Goal: Task Accomplishment & Management: Use online tool/utility

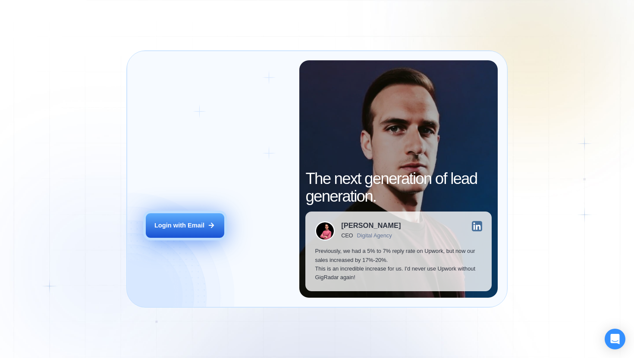
click at [199, 226] on div "Login with Email" at bounding box center [179, 225] width 50 height 9
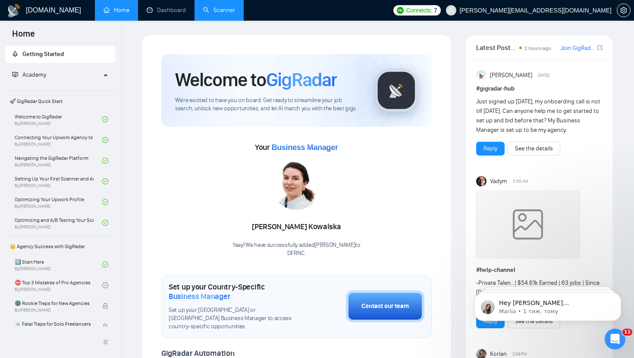
click at [214, 6] on link "Scanner" at bounding box center [219, 9] width 32 height 7
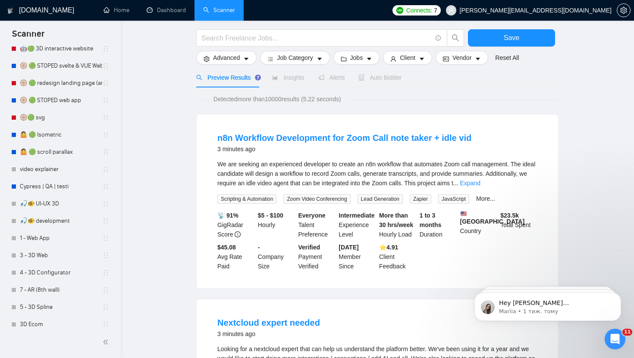
scroll to position [295, 0]
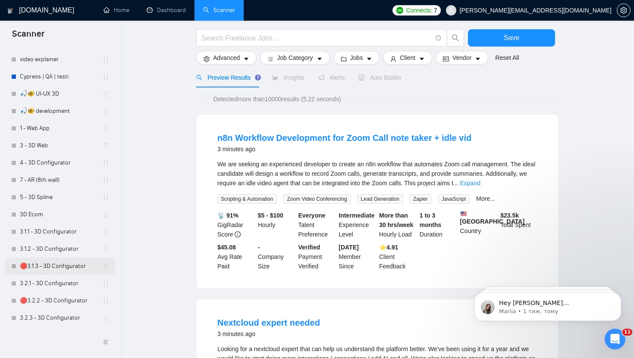
click at [50, 270] on link "🔴3.1.3 - 3D Configurator" at bounding box center [61, 266] width 82 height 17
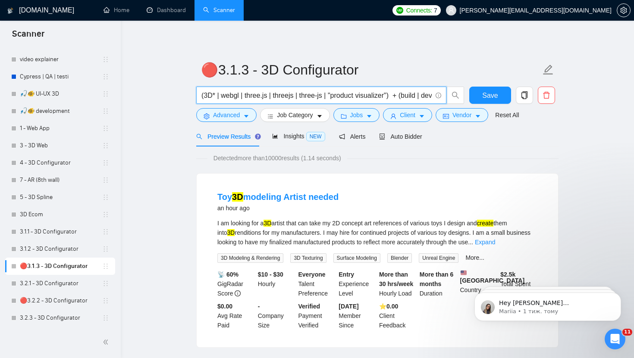
click at [327, 97] on input "(3D* | webgl | three.js | threejs | three-js | "product visualizer") + (build |…" at bounding box center [316, 95] width 230 height 11
drag, startPoint x: 337, startPoint y: 97, endPoint x: 556, endPoint y: 97, distance: 219.0
click at [556, 97] on div "(3D* | webgl | three.js | threejs | three-js | "product visualizer") + (build |…" at bounding box center [375, 98] width 362 height 22
click at [366, 91] on input "(3D* | webgl | three.js | threejs | three-js | "product visualizer") + (build |…" at bounding box center [316, 95] width 230 height 11
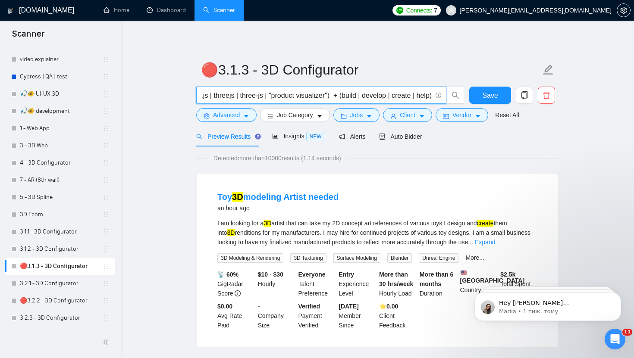
scroll to position [0, 0]
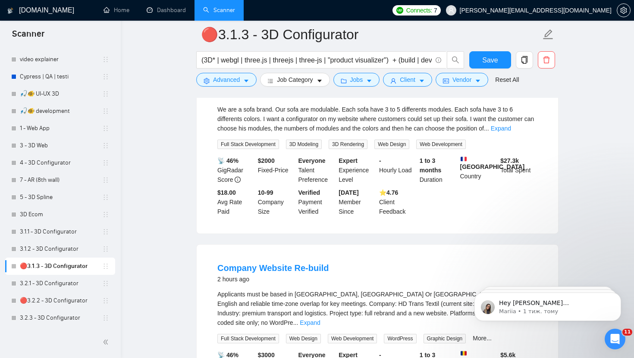
scroll to position [491, 0]
click at [511, 131] on link "Expand" at bounding box center [501, 128] width 20 height 7
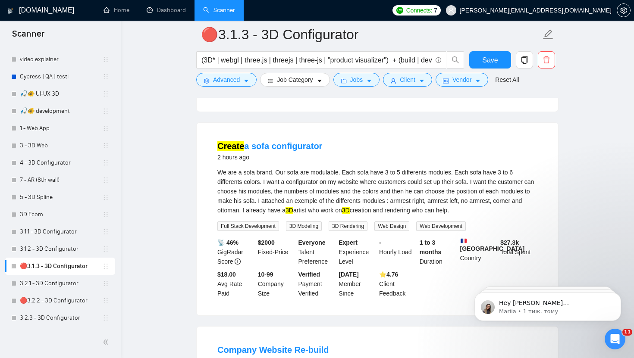
scroll to position [429, 0]
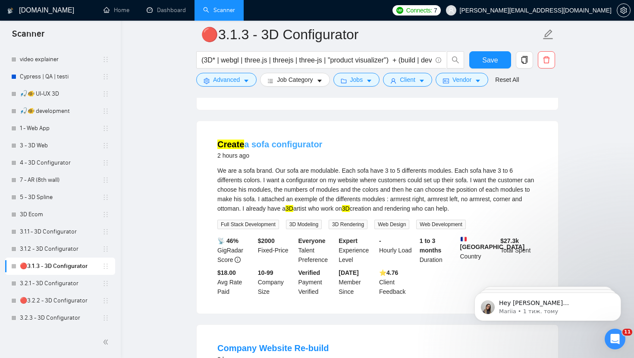
click at [299, 149] on link "Create a sofa configurator" at bounding box center [269, 144] width 105 height 9
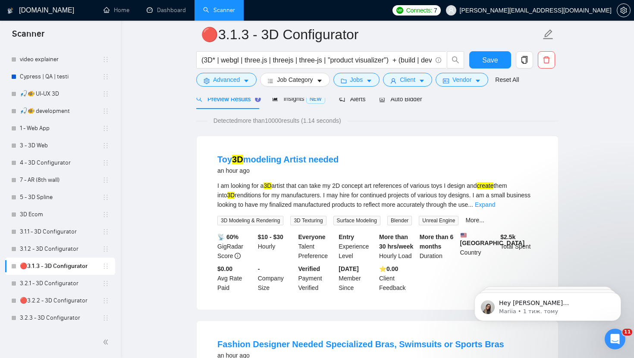
scroll to position [0, 0]
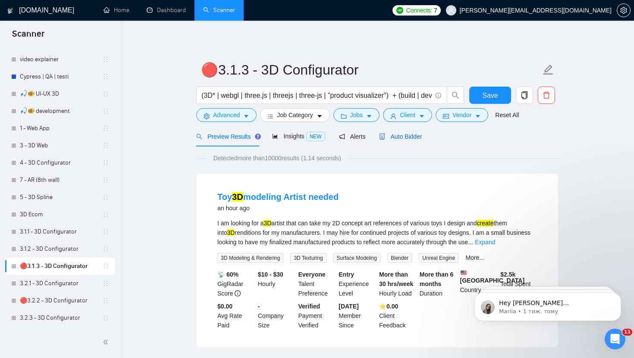
click at [419, 135] on span "Auto Bidder" at bounding box center [400, 136] width 43 height 7
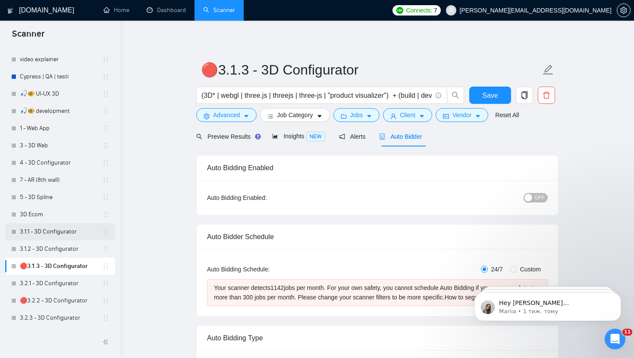
click at [57, 235] on link "3.1.1 - 3D Configurator" at bounding box center [61, 231] width 82 height 17
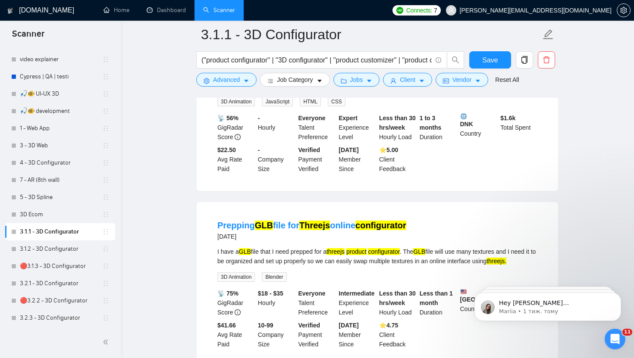
scroll to position [40, 0]
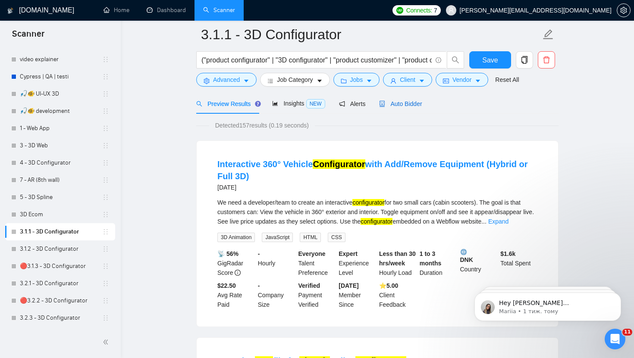
click at [402, 103] on span "Auto Bidder" at bounding box center [400, 103] width 43 height 7
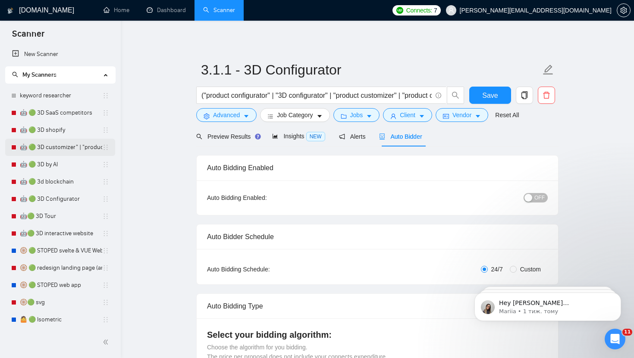
click at [53, 148] on link "🤖 🟢 3D customizer" | "product customizer"" at bounding box center [61, 147] width 82 height 17
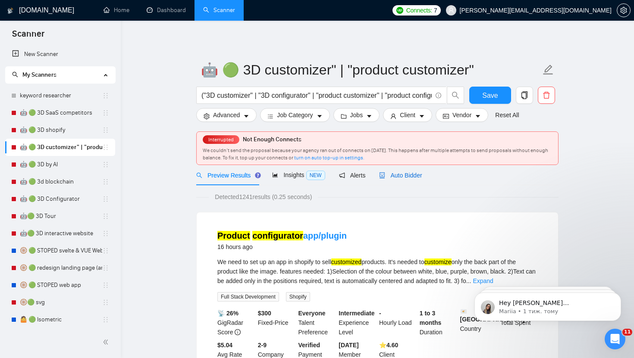
click at [408, 176] on span "Auto Bidder" at bounding box center [400, 175] width 43 height 7
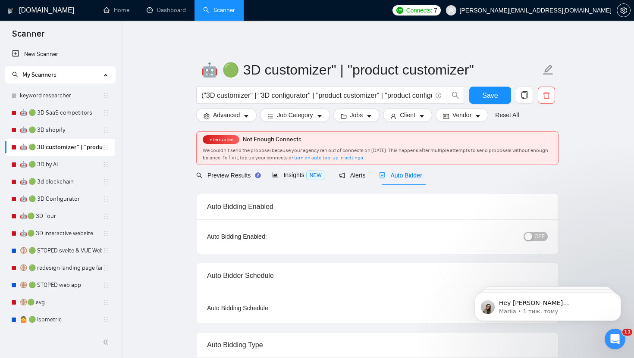
checkbox input "true"
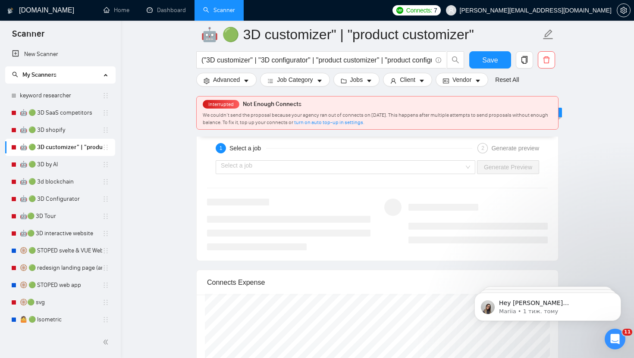
scroll to position [1641, 0]
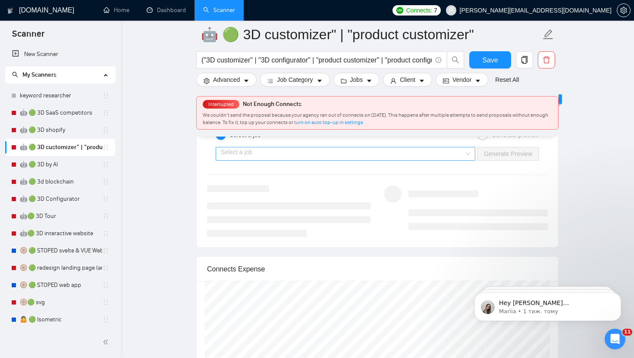
click at [397, 154] on input "search" at bounding box center [342, 153] width 243 height 13
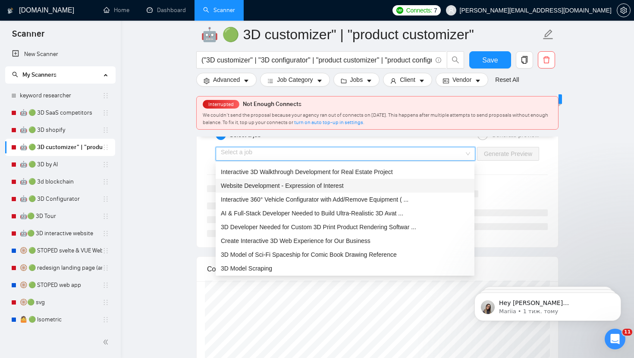
scroll to position [0, 0]
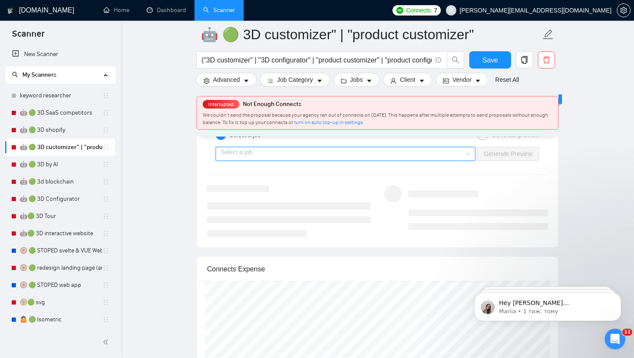
click at [276, 153] on input "search" at bounding box center [342, 153] width 243 height 13
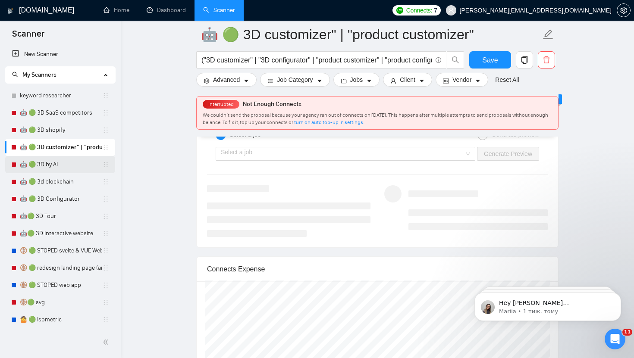
click at [70, 168] on link "🤖 🟢 3D by AI" at bounding box center [61, 164] width 82 height 17
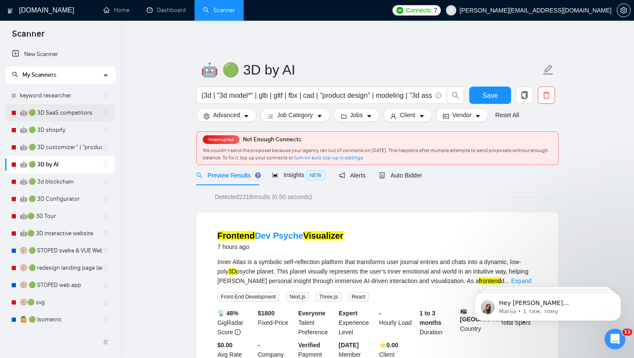
click at [56, 110] on link "🤖 🟢 3D SaaS competitors" at bounding box center [61, 112] width 82 height 17
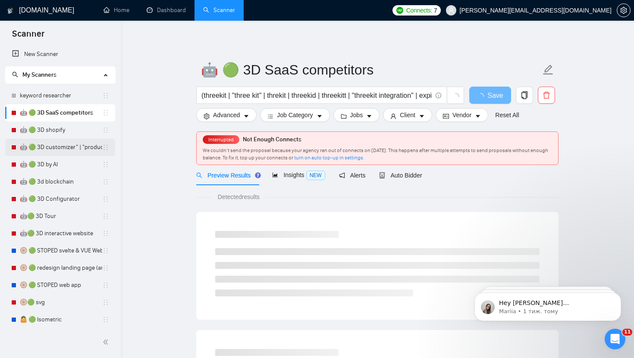
click at [59, 150] on link "🤖 🟢 3D customizer" | "product customizer"" at bounding box center [61, 147] width 82 height 17
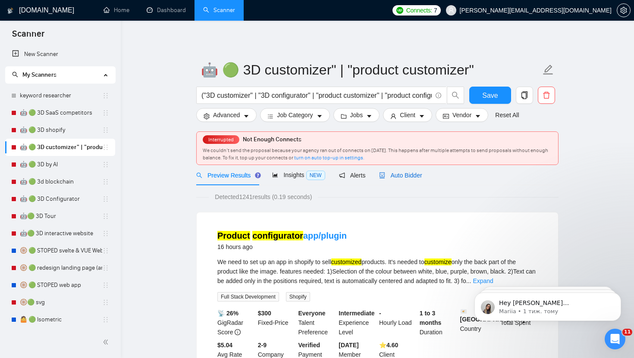
click at [414, 176] on span "Auto Bidder" at bounding box center [400, 175] width 43 height 7
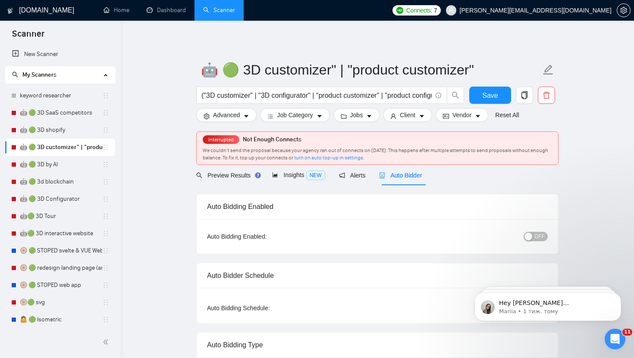
checkbox input "true"
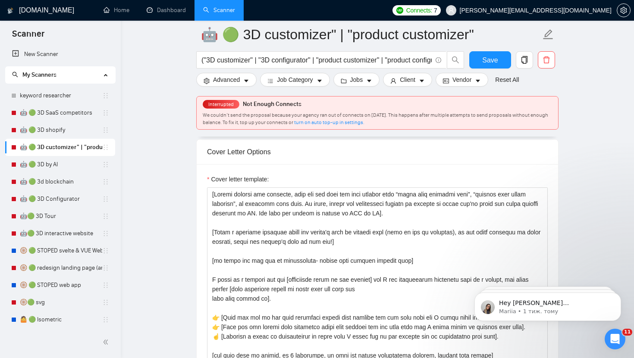
scroll to position [909, 0]
click at [311, 228] on textarea "Cover letter template:" at bounding box center [377, 284] width 341 height 194
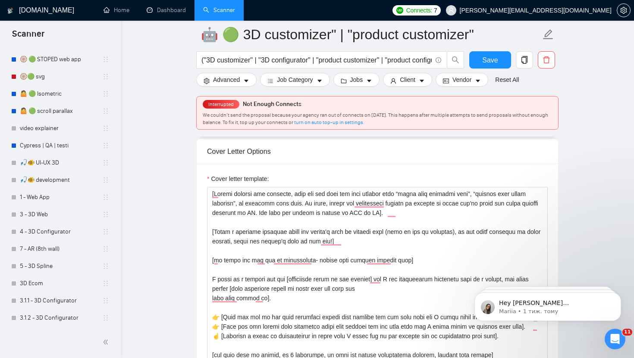
scroll to position [295, 0]
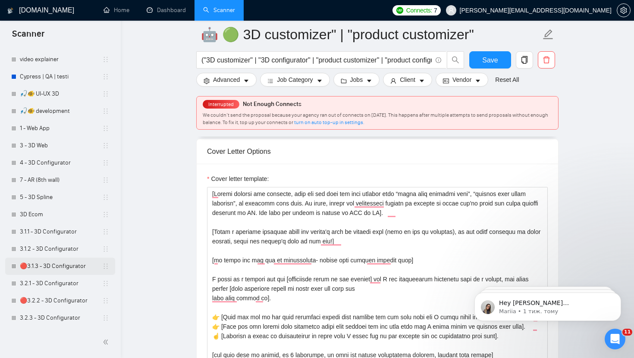
click at [57, 268] on link "🔴3.1.3 - 3D Configurator" at bounding box center [61, 266] width 82 height 17
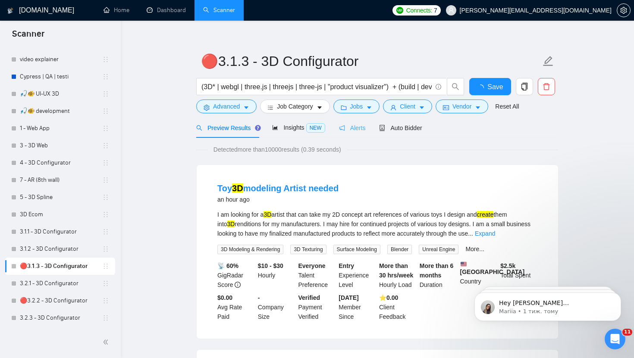
scroll to position [14, 0]
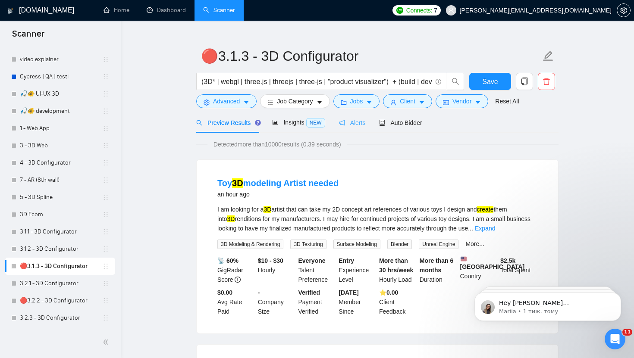
click at [340, 142] on span "Detected more than 10000 results (0.39 seconds)" at bounding box center [277, 144] width 140 height 9
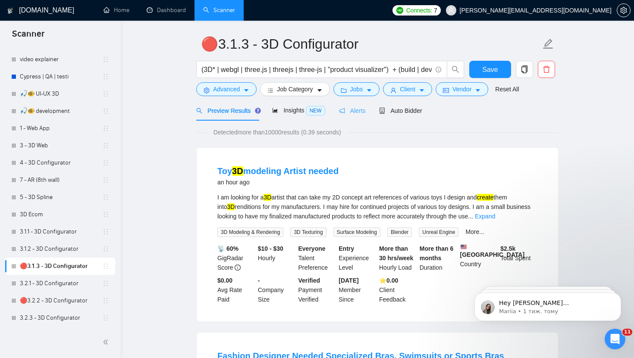
scroll to position [0, 0]
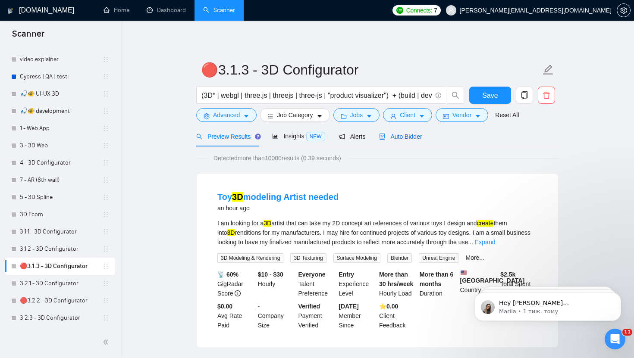
click at [408, 137] on span "Auto Bidder" at bounding box center [400, 136] width 43 height 7
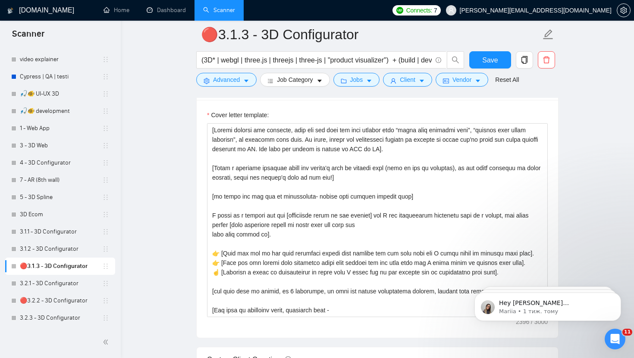
scroll to position [969, 0]
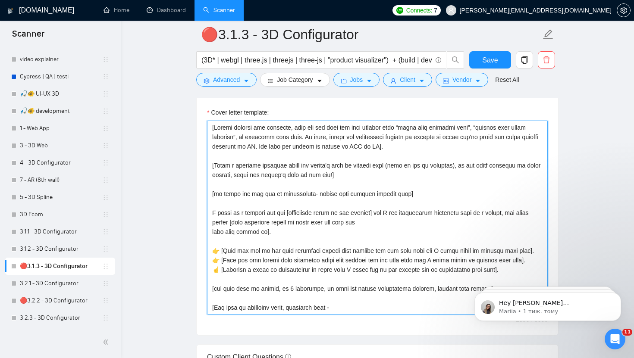
click at [379, 180] on textarea "Cover letter template:" at bounding box center [377, 218] width 341 height 194
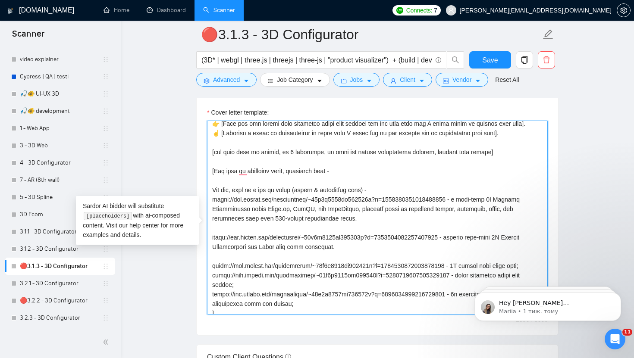
scroll to position [0, 0]
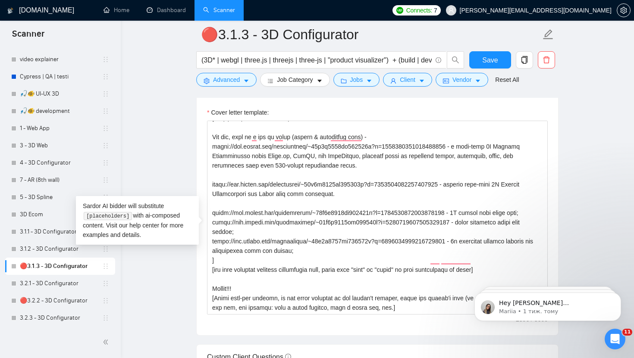
click at [584, 181] on main "🔴3.1.3 - 3D Configurator (3D* | webgl | three.js | threejs | three-js | "produc…" at bounding box center [376, 225] width 485 height 2319
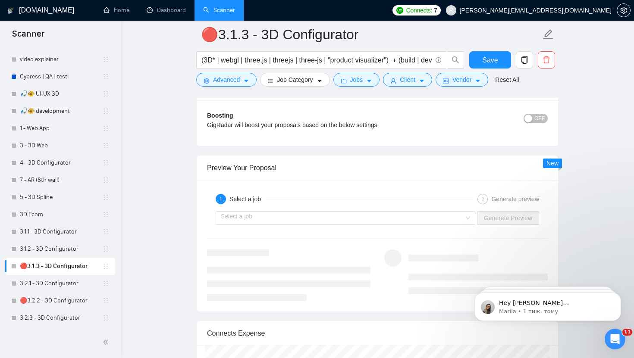
scroll to position [1560, 0]
click at [330, 225] on input "search" at bounding box center [342, 218] width 243 height 13
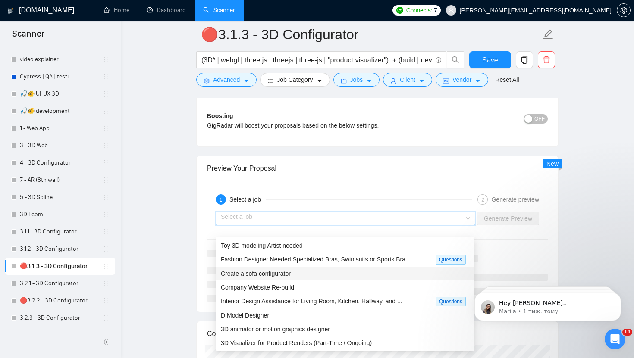
click at [279, 274] on span "Create a sofa configurator" at bounding box center [256, 273] width 70 height 7
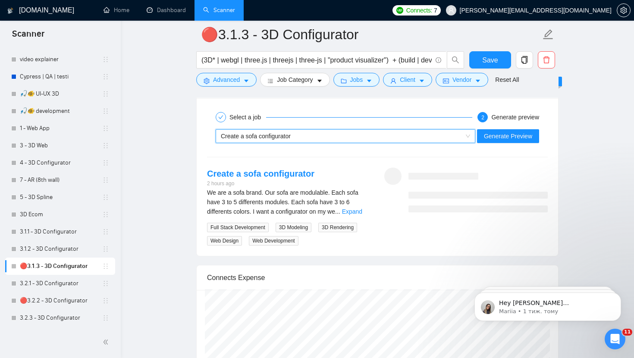
scroll to position [1630, 0]
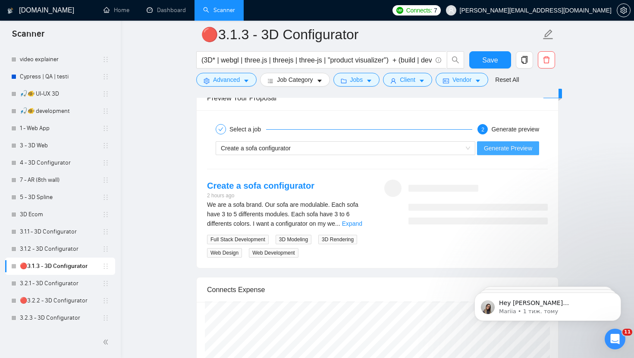
click at [500, 153] on span "Generate Preview" at bounding box center [508, 148] width 48 height 9
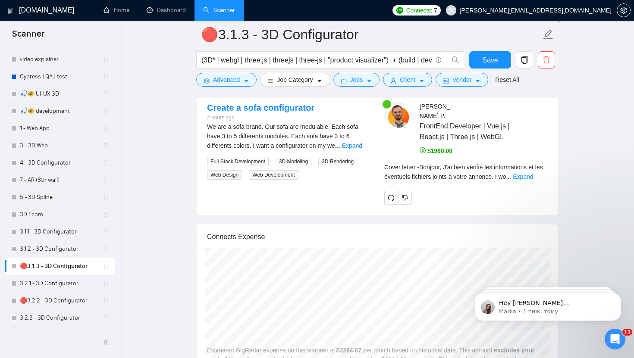
scroll to position [1718, 0]
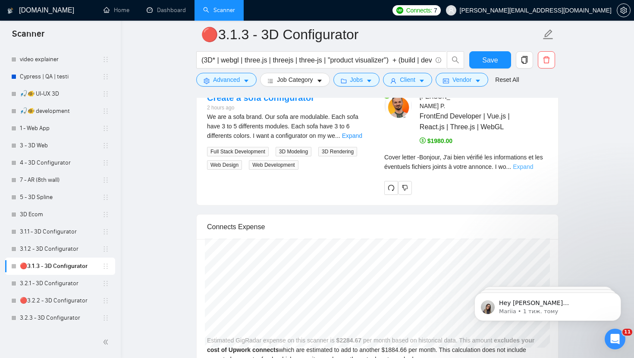
click at [533, 167] on link "Expand" at bounding box center [523, 166] width 20 height 7
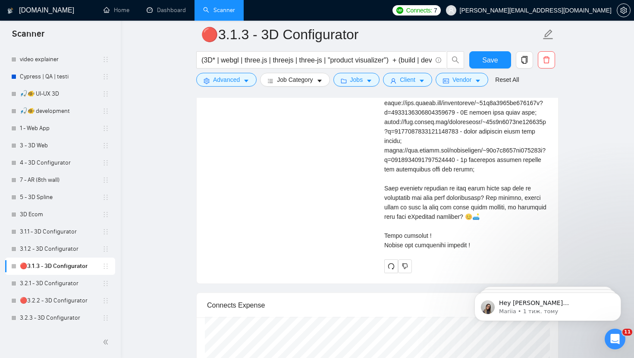
scroll to position [2120, 0]
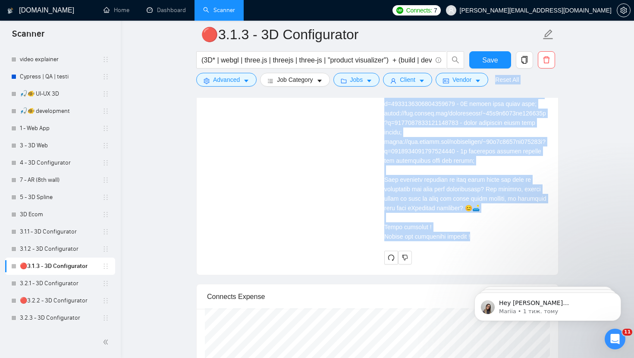
drag, startPoint x: 476, startPoint y: 254, endPoint x: 429, endPoint y: 90, distance: 170.3
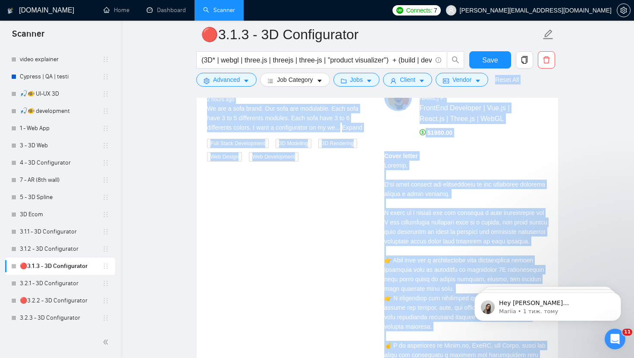
scroll to position [1726, 0]
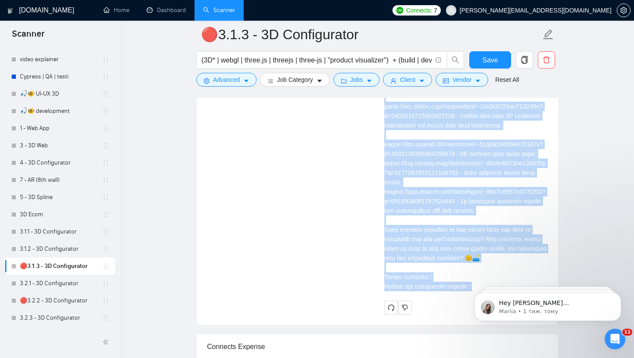
scroll to position [2092, 0]
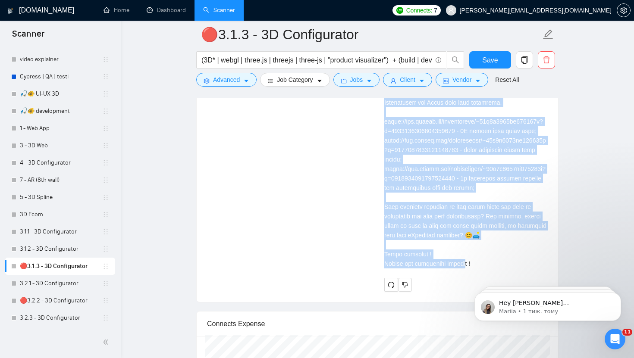
drag, startPoint x: 384, startPoint y: 165, endPoint x: 463, endPoint y: 281, distance: 140.8
click at [463, 269] on div "Cover letter" at bounding box center [465, 27] width 163 height 484
copy div "Bonjour, J'ai bien vérifié les informations et les éventuels fichiers joints à …"
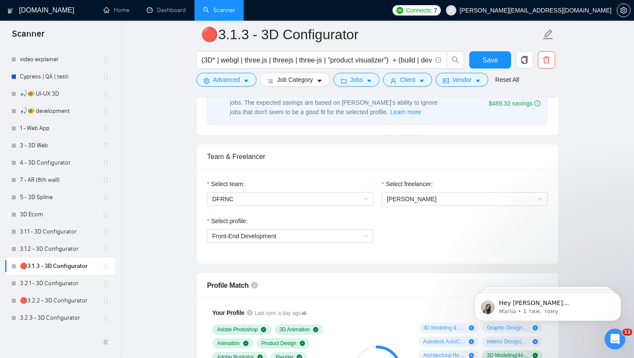
scroll to position [0, 0]
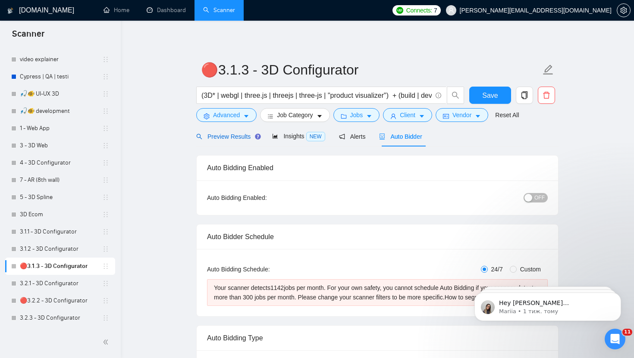
click at [225, 138] on span "Preview Results" at bounding box center [227, 136] width 62 height 7
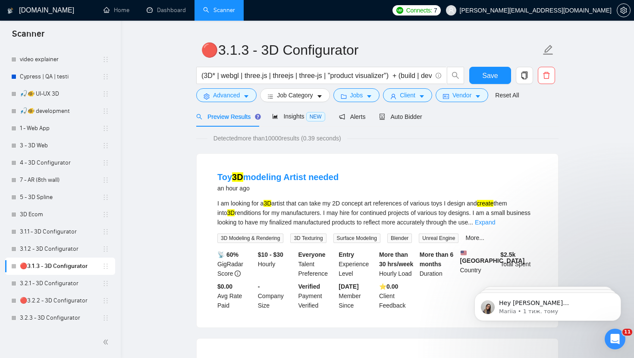
scroll to position [22, 0]
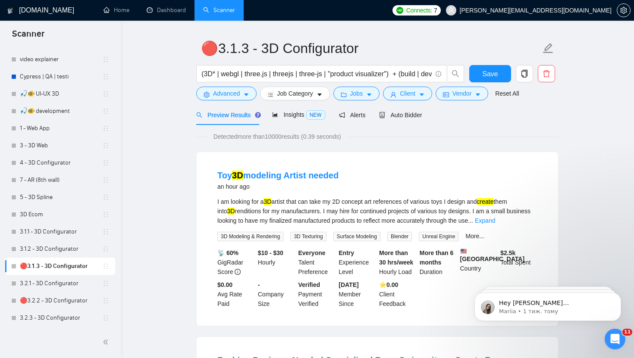
click at [529, 216] on div "I am looking for a 3D artist that can take my 2D concept art references of vari…" at bounding box center [377, 211] width 320 height 28
click at [495, 219] on link "Expand" at bounding box center [485, 220] width 20 height 7
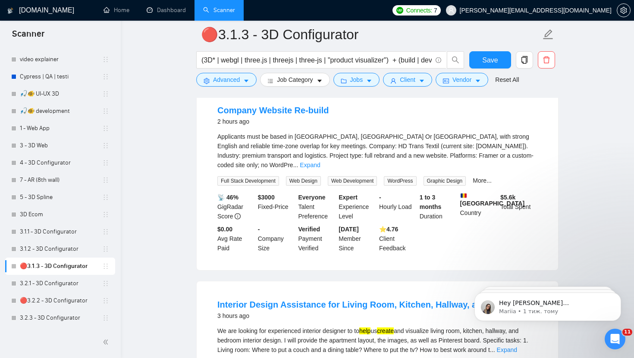
scroll to position [677, 0]
click at [320, 168] on link "Expand" at bounding box center [310, 164] width 20 height 7
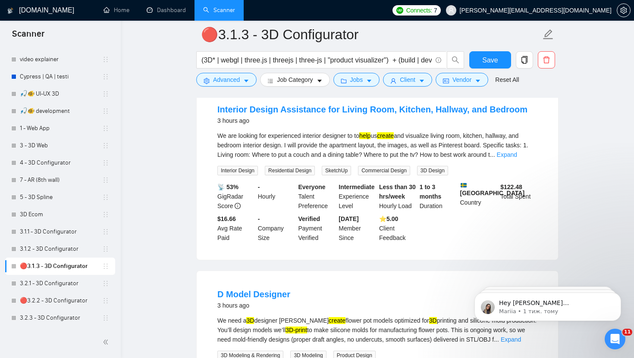
scroll to position [1301, 0]
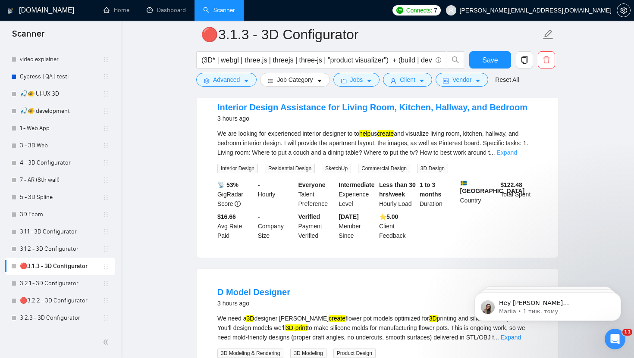
click at [517, 156] on link "Expand" at bounding box center [507, 152] width 20 height 7
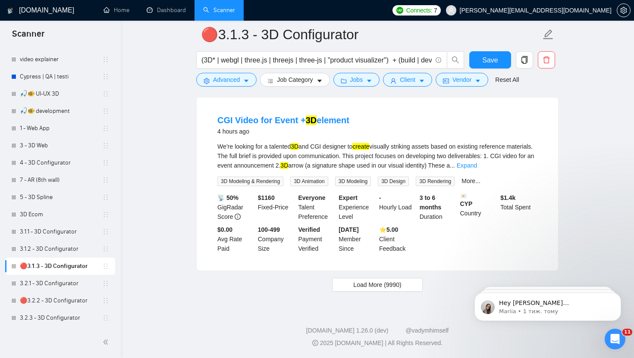
scroll to position [2302, 0]
click at [57, 233] on link "3.1.1 - 3D Configurator" at bounding box center [61, 231] width 82 height 17
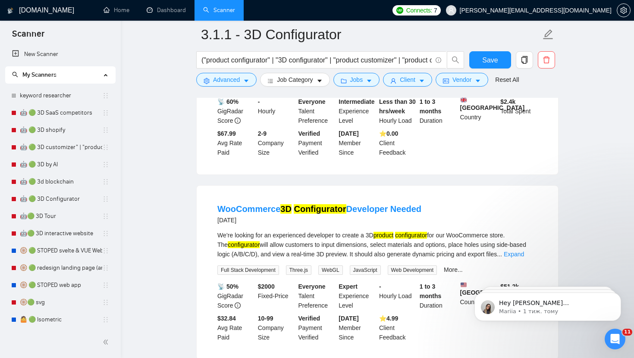
scroll to position [1282, 0]
click at [511, 80] on link "Reset All" at bounding box center [507, 79] width 24 height 9
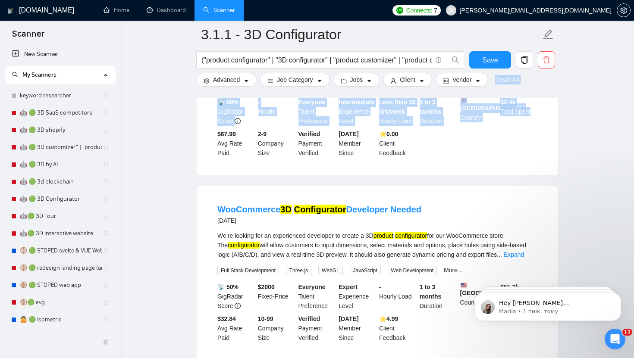
drag, startPoint x: 511, startPoint y: 80, endPoint x: 575, endPoint y: 156, distance: 99.7
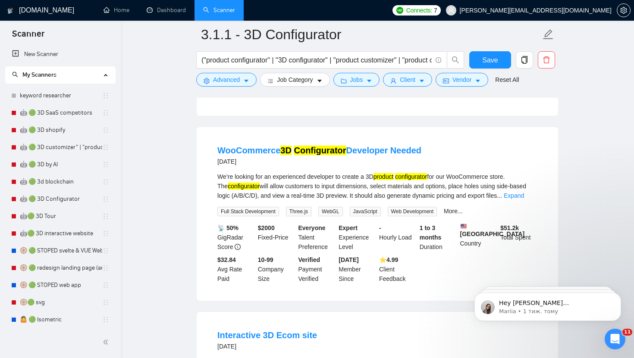
scroll to position [1349, 0]
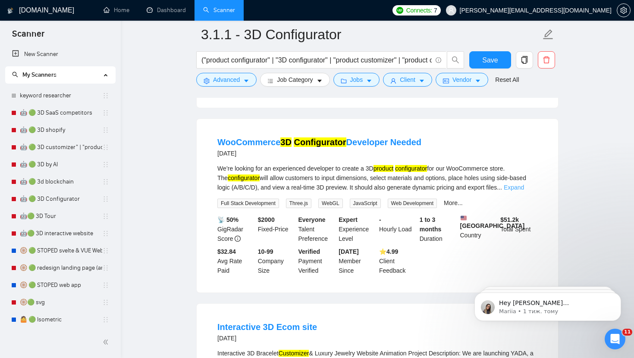
click at [524, 191] on link "Expand" at bounding box center [513, 187] width 20 height 7
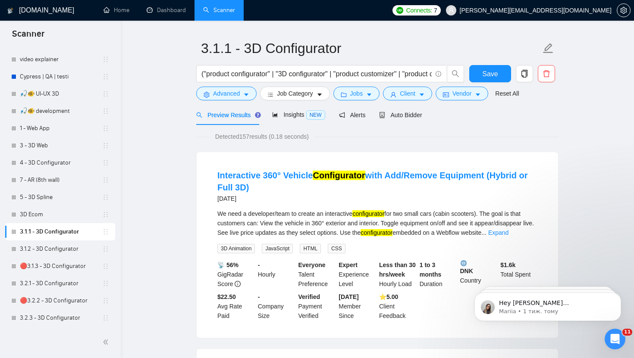
scroll to position [23, 0]
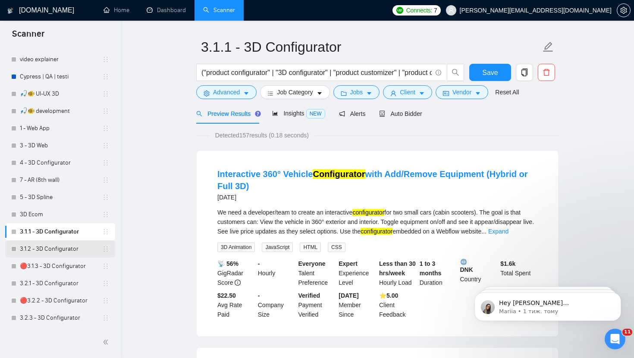
click at [56, 249] on link "3.1.2 - 3D Configurator" at bounding box center [61, 249] width 82 height 17
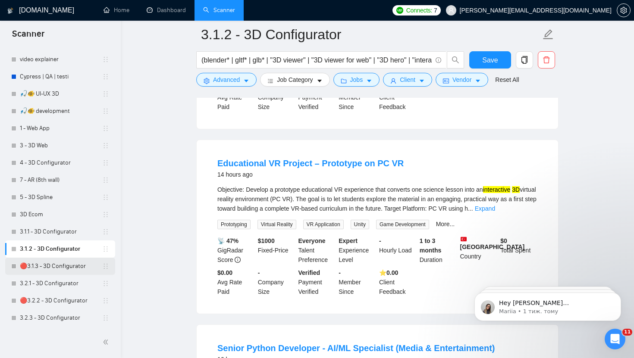
scroll to position [609, 0]
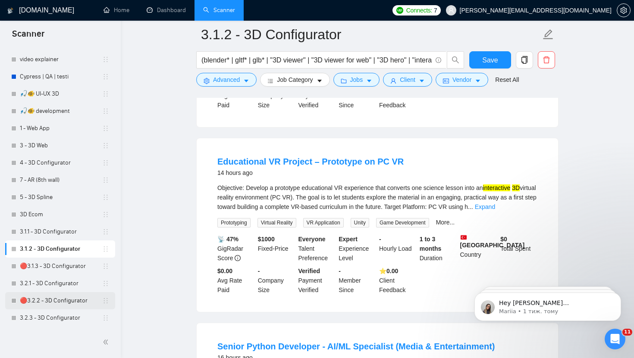
click at [58, 302] on link "🔴3.2.2 - 3D Configurator" at bounding box center [61, 300] width 82 height 17
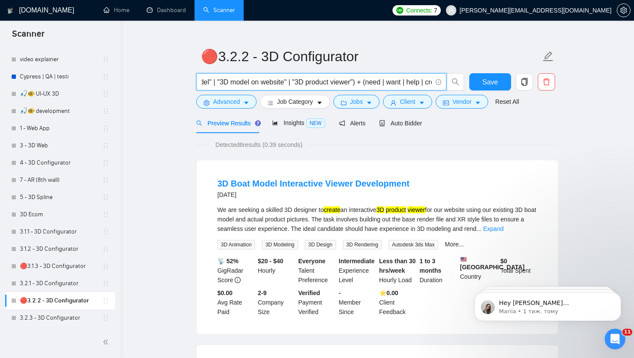
scroll to position [0, 265]
drag, startPoint x: 288, startPoint y: 80, endPoint x: 468, endPoint y: 84, distance: 180.7
click at [468, 84] on div "("3D section" | "3D section on homepage" | "embed 3D" | "show 3D model" | "3D m…" at bounding box center [375, 84] width 362 height 22
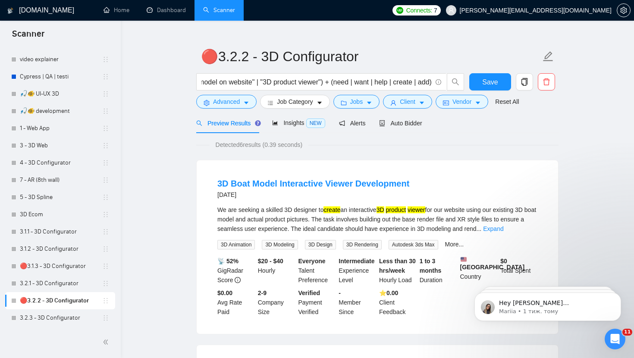
click at [420, 144] on div "Detected 6 results (0.39 seconds)" at bounding box center [377, 144] width 362 height 9
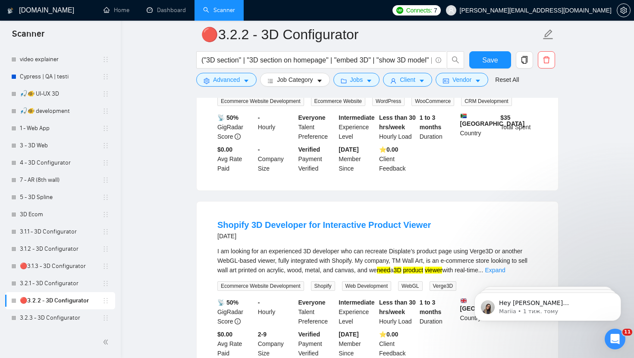
scroll to position [0, 0]
